Goal: Information Seeking & Learning: Learn about a topic

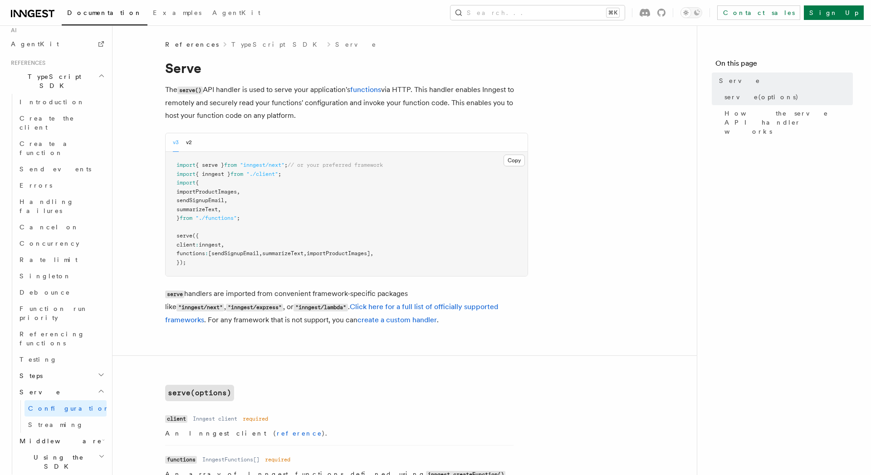
scroll to position [595, 0]
click at [60, 473] on h2 "Python SDK" at bounding box center [56, 481] width 99 height 16
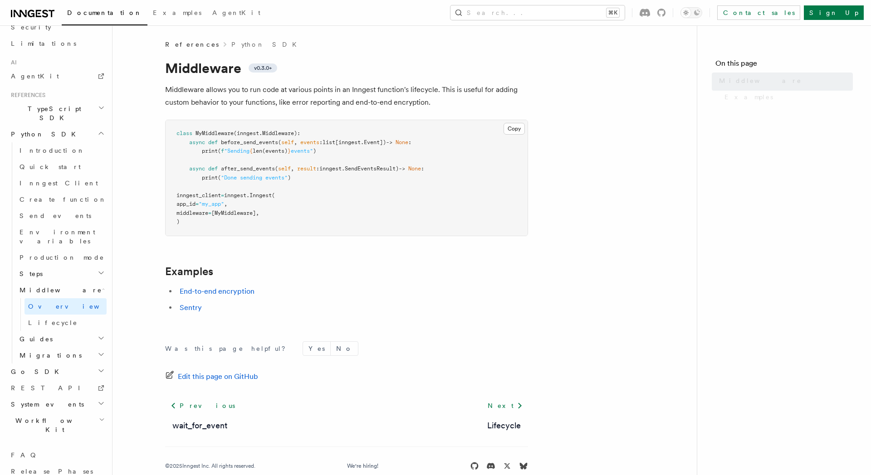
scroll to position [591, 0]
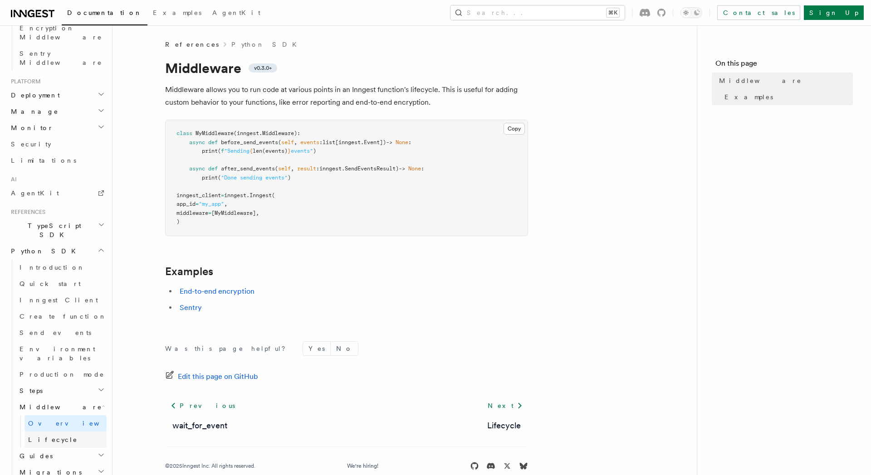
click at [56, 432] on link "Lifecycle" at bounding box center [65, 440] width 82 height 16
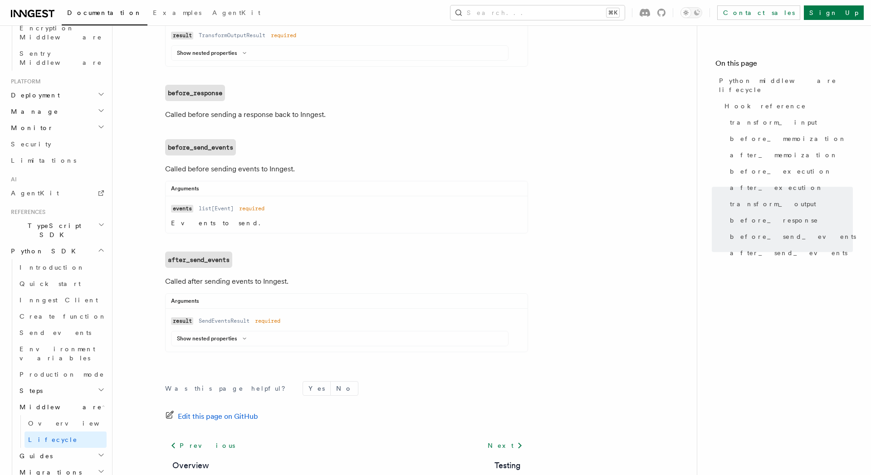
scroll to position [912, 0]
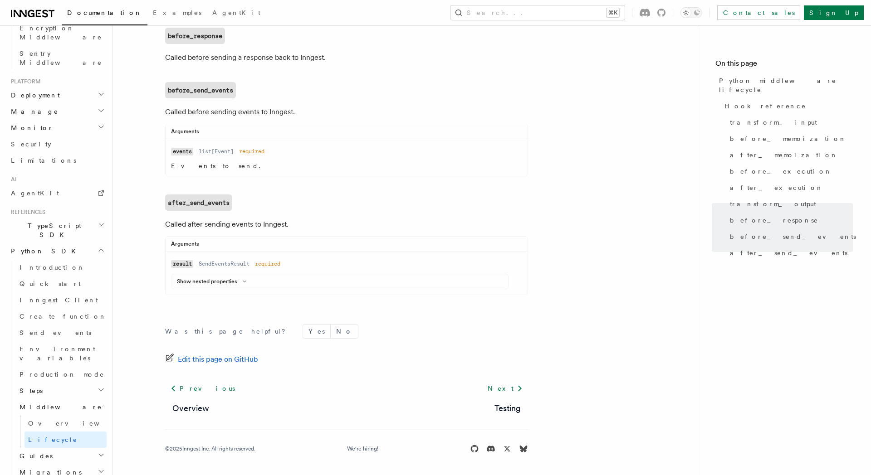
click at [48, 448] on h2 "Guides" at bounding box center [61, 456] width 91 height 16
click at [57, 464] on link "Testing" at bounding box center [65, 472] width 82 height 16
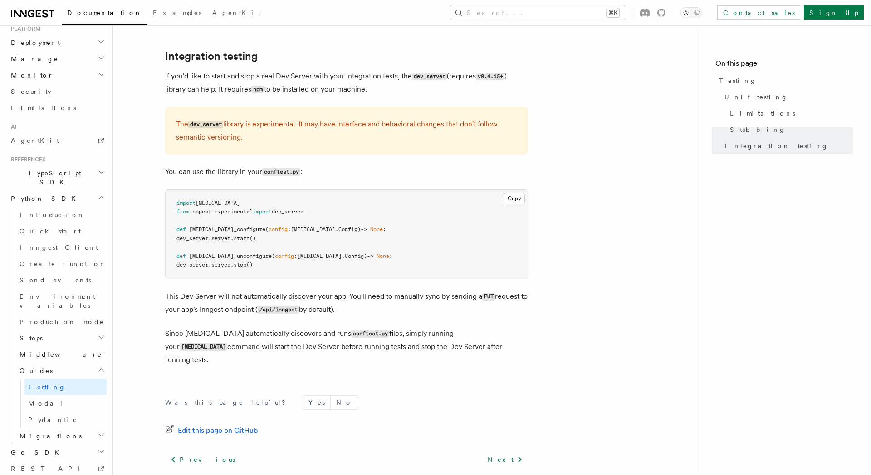
scroll to position [1288, 0]
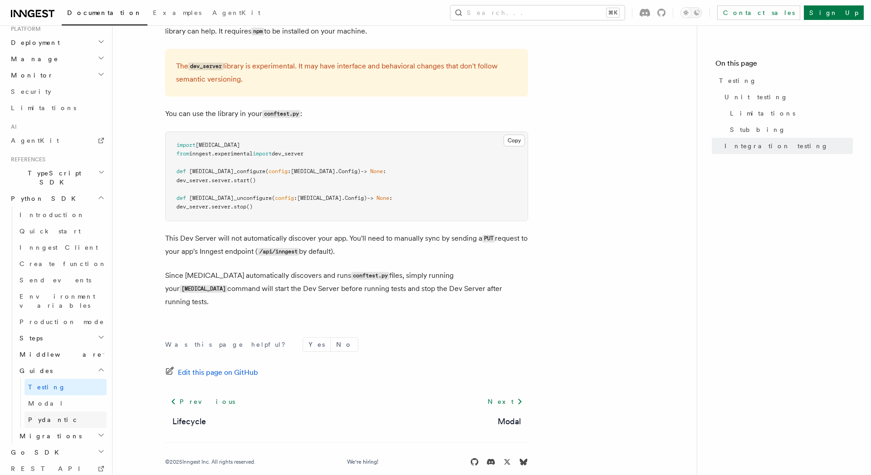
click at [55, 412] on link "Pydantic" at bounding box center [65, 420] width 82 height 16
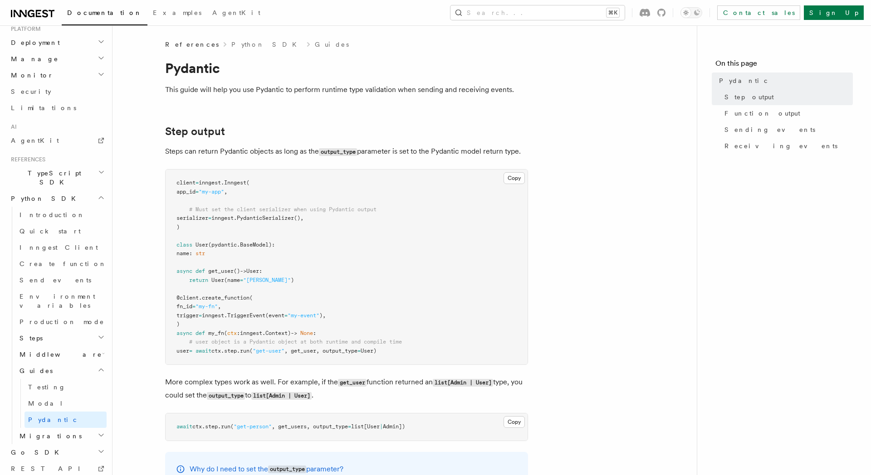
click at [51, 428] on h2 "Migrations" at bounding box center [61, 436] width 91 height 16
click at [59, 444] on link "v0.4 to v0.5" at bounding box center [65, 456] width 82 height 25
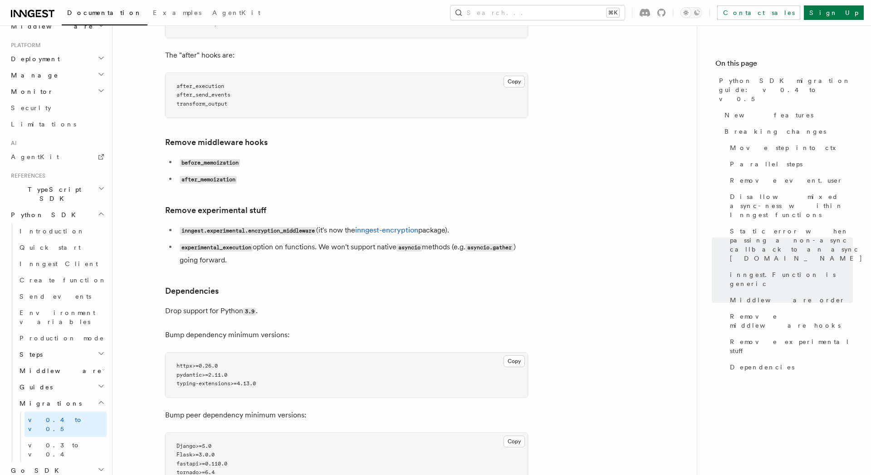
scroll to position [1756, 0]
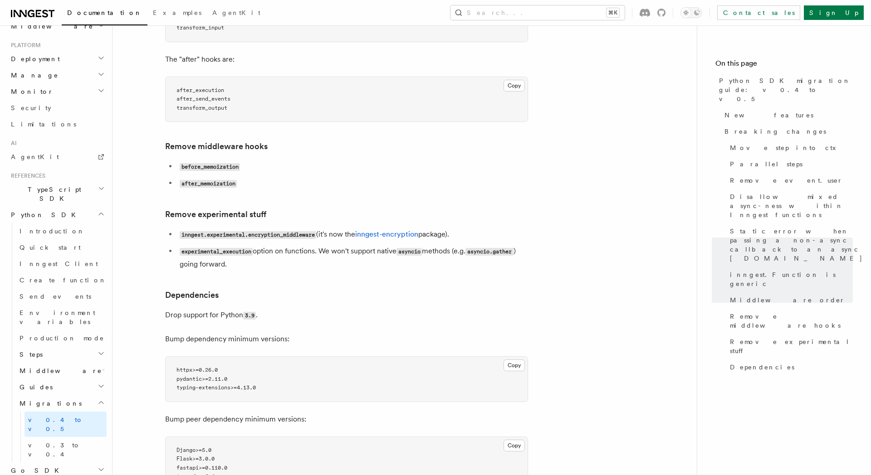
click at [77, 379] on h2 "Guides" at bounding box center [61, 387] width 91 height 16
click at [83, 363] on h2 "Middleware" at bounding box center [61, 371] width 91 height 16
click at [97, 350] on icon "button" at bounding box center [100, 353] width 7 height 7
click at [62, 330] on link "Production mode" at bounding box center [61, 338] width 91 height 16
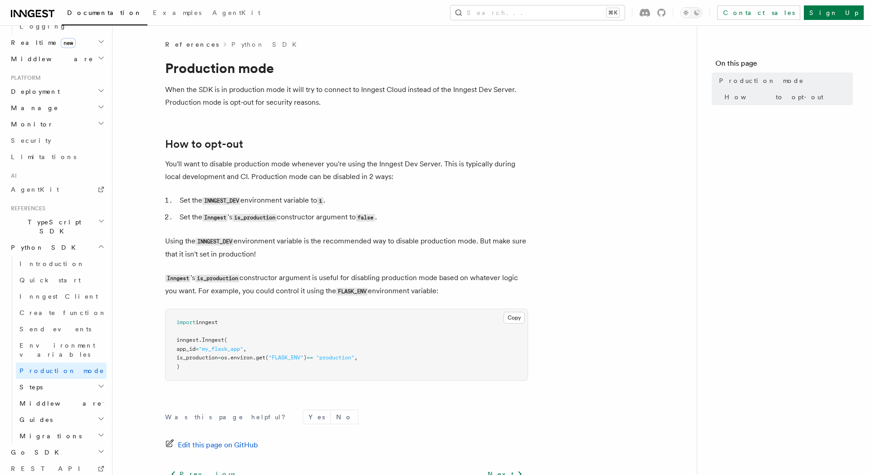
scroll to position [86, 0]
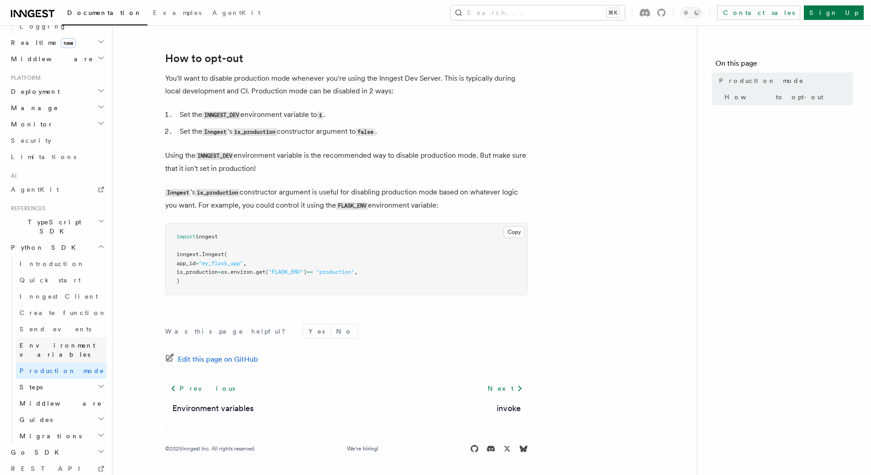
click at [61, 342] on span "Environment variables" at bounding box center [57, 350] width 76 height 16
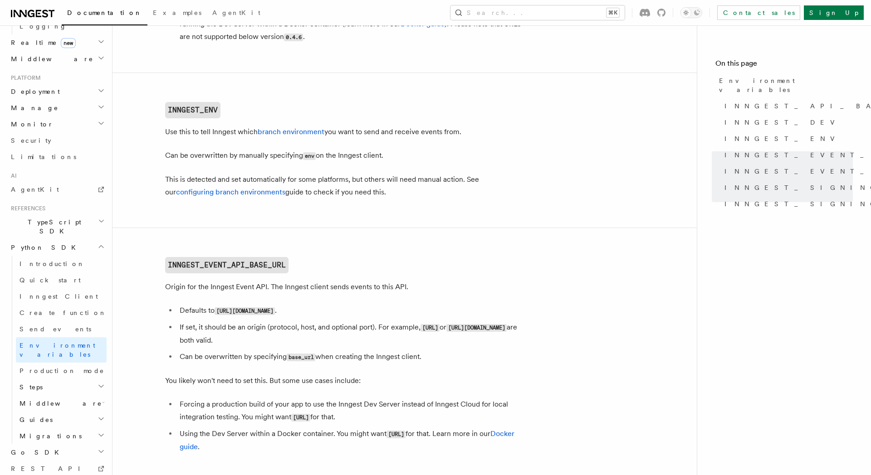
scroll to position [199, 0]
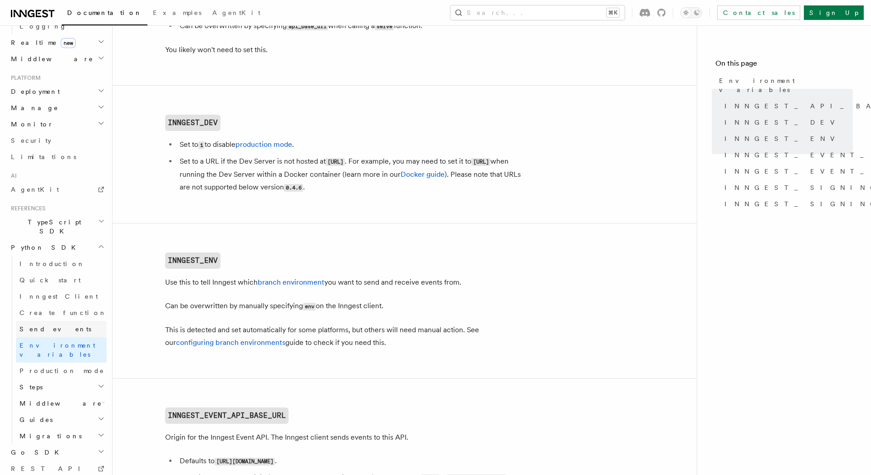
click at [78, 321] on link "Send events" at bounding box center [61, 329] width 91 height 16
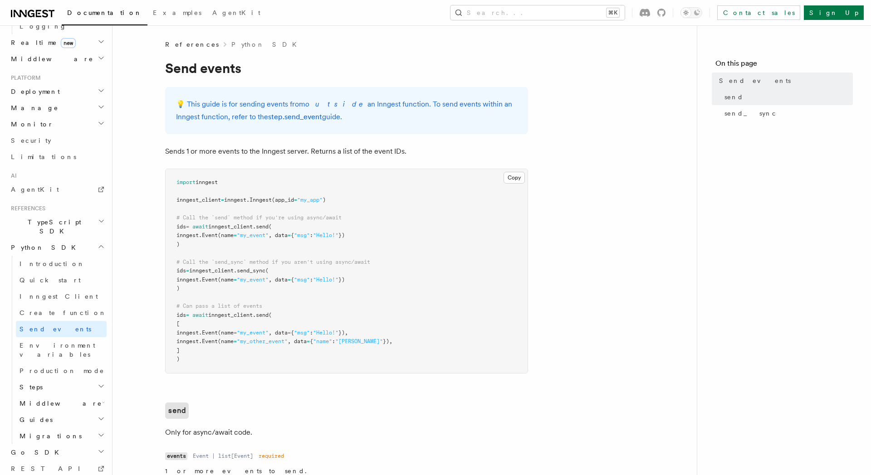
click at [741, 129] on nav "On this page Send events send send_sync" at bounding box center [783, 250] width 174 height 450
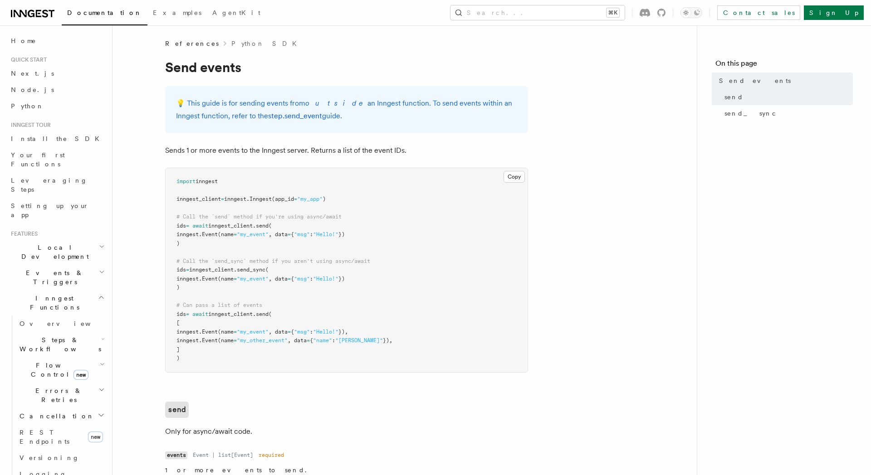
scroll to position [2, 0]
